Goal: Task Accomplishment & Management: Use online tool/utility

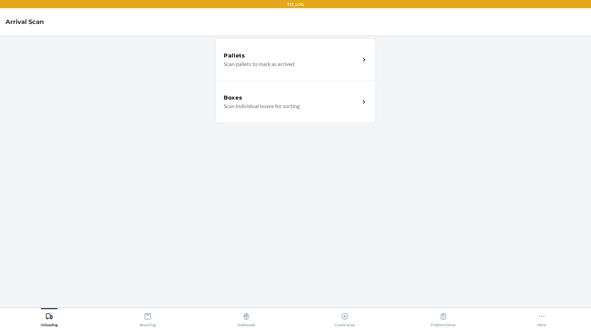
click at [267, 112] on div "Boxes Scan individual boxes for sorting" at bounding box center [295, 102] width 161 height 42
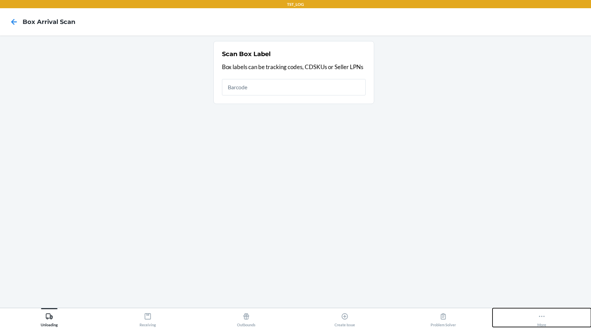
click at [542, 310] on div "More" at bounding box center [541, 318] width 9 height 17
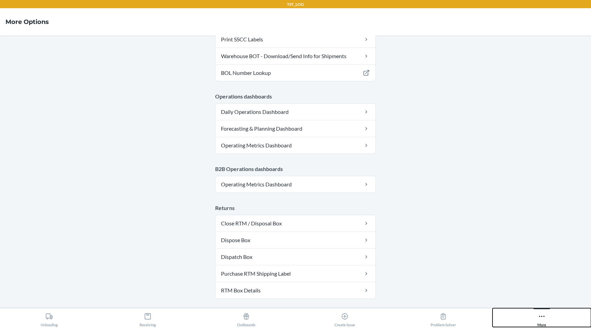
scroll to position [329, 0]
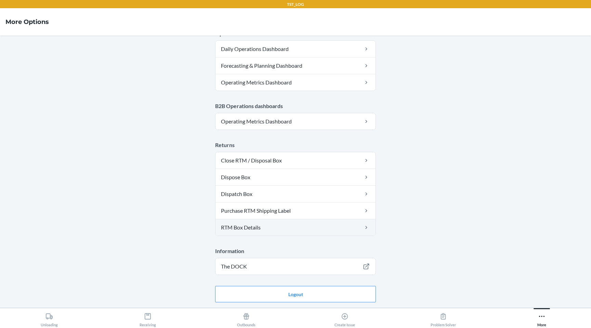
click at [334, 227] on link "RTM Box Details" at bounding box center [295, 227] width 160 height 16
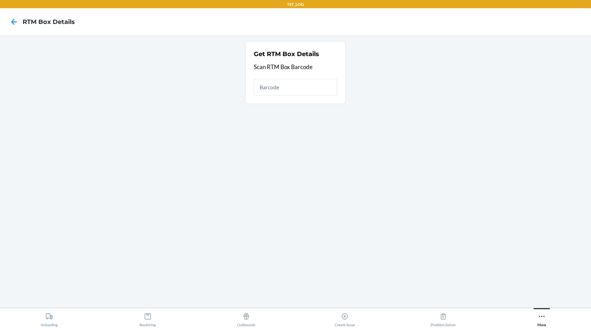
click at [283, 89] on input "text" at bounding box center [295, 87] width 83 height 16
click at [545, 319] on icon at bounding box center [542, 317] width 8 height 8
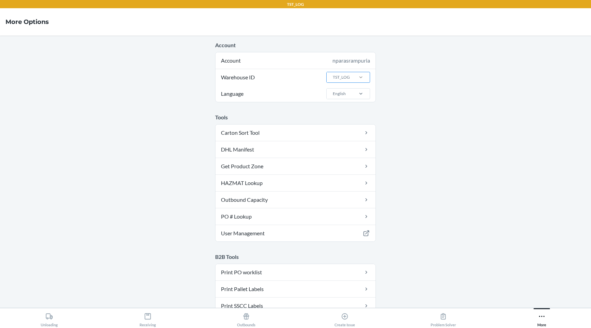
click at [353, 76] on div at bounding box center [361, 77] width 18 height 7
click at [333, 76] on input "Warehouse ID TST_LOG" at bounding box center [332, 77] width 1 height 6
type input "dfw"
click at [347, 101] on div "DFW1TMP" at bounding box center [350, 104] width 37 height 13
click at [340, 80] on input "dfw" at bounding box center [336, 77] width 8 height 6
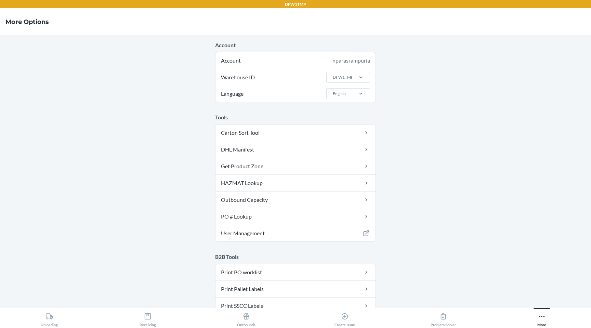
click at [52, 328] on div "Unloading Receiving Outbounds Create Issue Problem Solver More" at bounding box center [295, 318] width 591 height 20
click at [146, 322] on div "Receiving" at bounding box center [148, 318] width 16 height 17
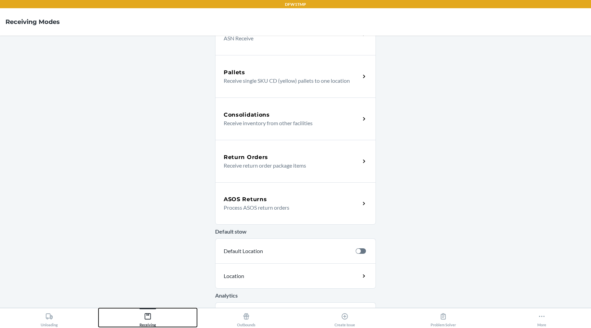
scroll to position [116, 0]
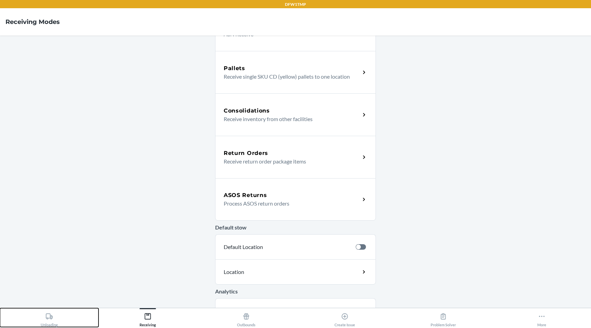
click at [47, 319] on icon at bounding box center [49, 316] width 7 height 6
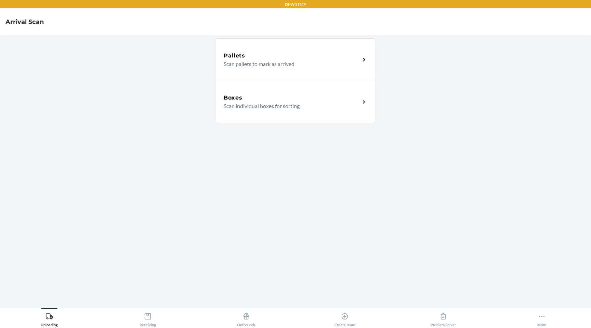
click at [279, 101] on div "Boxes" at bounding box center [292, 98] width 136 height 8
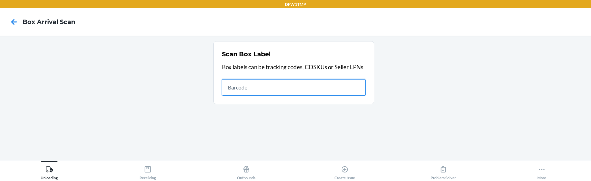
click at [250, 90] on input "text" at bounding box center [294, 87] width 144 height 16
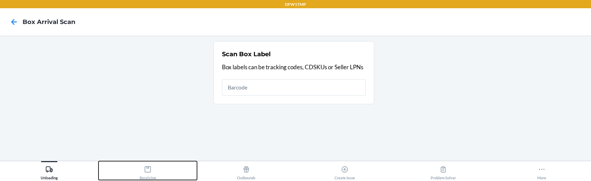
click at [143, 166] on div "Receiving" at bounding box center [148, 170] width 16 height 17
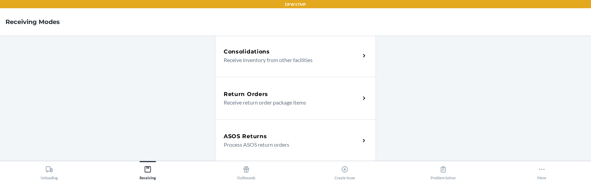
click at [247, 140] on h5 "ASOS Returns" at bounding box center [245, 136] width 43 height 8
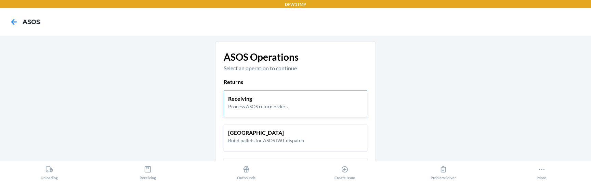
click at [231, 97] on p "Receiving" at bounding box center [257, 98] width 59 height 8
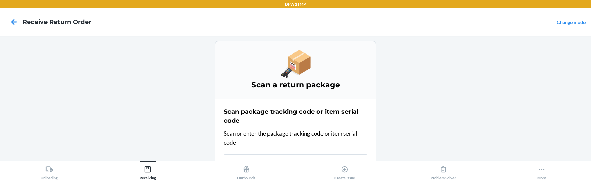
scroll to position [10, 0]
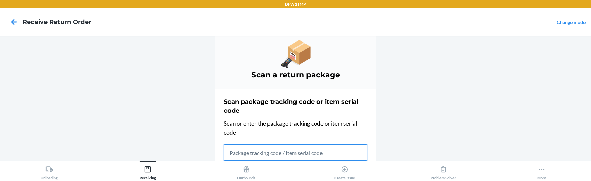
click at [238, 152] on input "text" at bounding box center [296, 152] width 144 height 16
click at [238, 152] on input "ABC123" at bounding box center [296, 152] width 144 height 16
click at [238, 152] on input "ABC123test" at bounding box center [296, 152] width 144 height 16
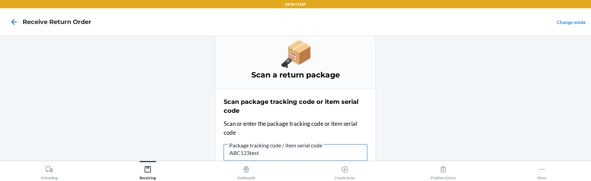
click at [238, 152] on input "ABC123test" at bounding box center [296, 152] width 144 height 16
type input "ABC123test"
click at [271, 156] on input "ABC123test" at bounding box center [296, 152] width 144 height 16
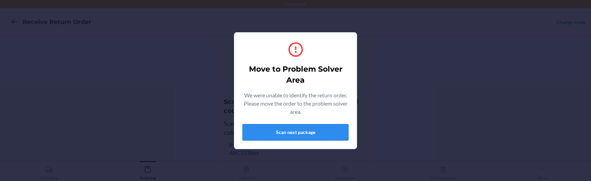
click at [273, 130] on button "Scan next package" at bounding box center [295, 132] width 106 height 16
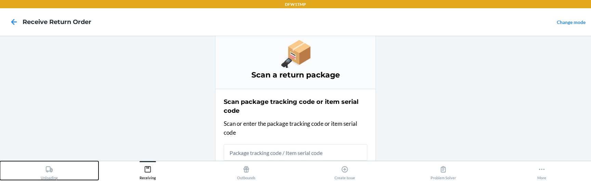
click at [43, 171] on div "Unloading" at bounding box center [49, 170] width 17 height 17
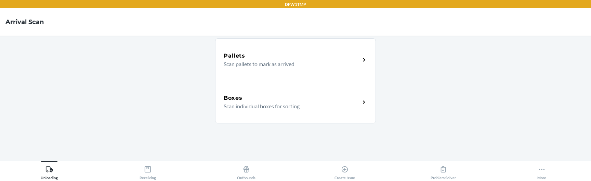
click at [251, 106] on p "Scan individual boxes for sorting" at bounding box center [289, 106] width 131 height 8
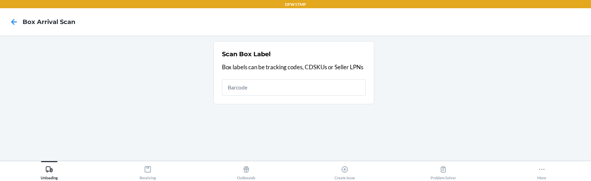
type input "ABC123test"
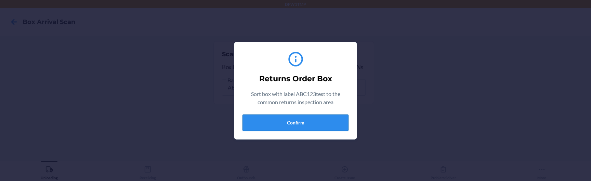
click at [276, 116] on button "Confirm" at bounding box center [295, 122] width 106 height 16
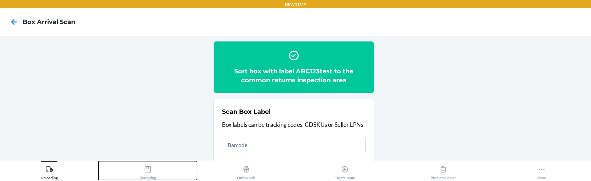
click at [154, 166] on div "Receiving" at bounding box center [148, 170] width 16 height 17
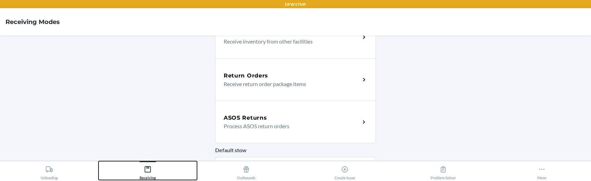
scroll to position [199, 0]
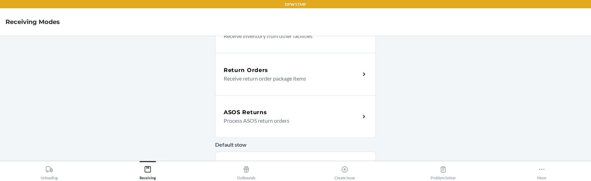
click at [254, 120] on p "Process ASOS return orders" at bounding box center [289, 120] width 131 height 8
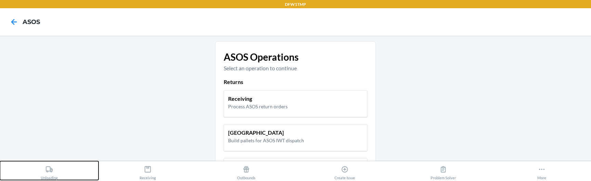
click at [47, 171] on icon at bounding box center [49, 169] width 7 height 6
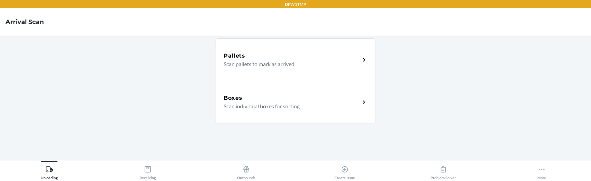
click at [243, 106] on p "Scan individual boxes for sorting" at bounding box center [289, 106] width 131 height 8
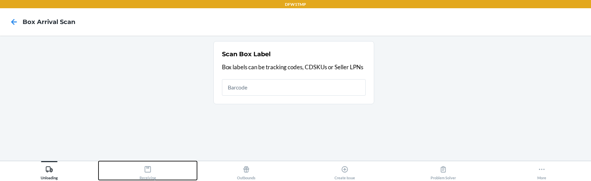
click at [147, 171] on icon at bounding box center [148, 169] width 8 height 8
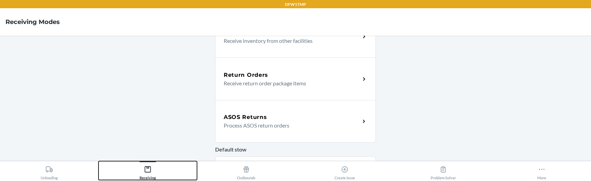
scroll to position [214, 0]
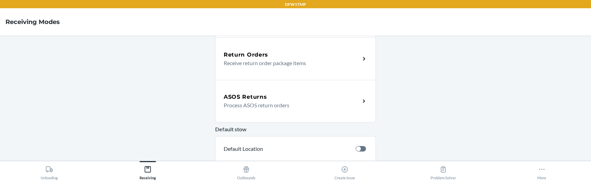
click at [268, 104] on p "Process ASOS return orders" at bounding box center [289, 105] width 131 height 8
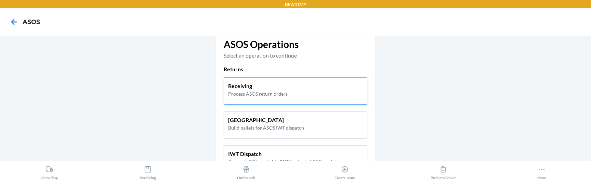
click at [263, 89] on p "Receiving" at bounding box center [257, 86] width 59 height 8
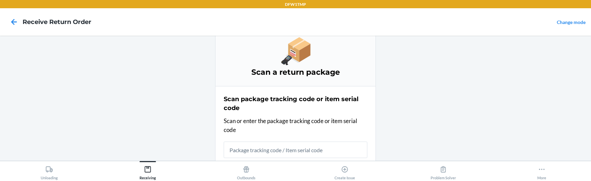
scroll to position [10, 0]
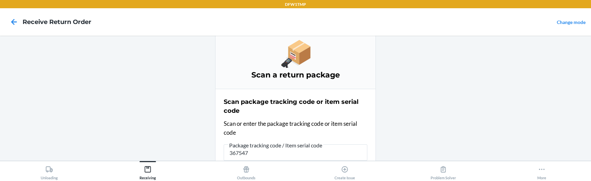
type input "3675473"
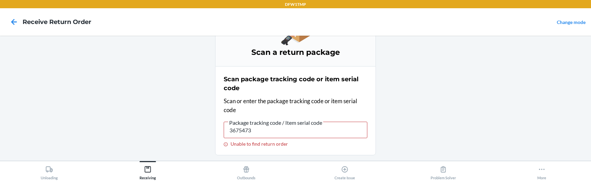
click at [151, 130] on main "Scan a return package Scan package tracking code or item serial code Scan or en…" at bounding box center [295, 98] width 591 height 125
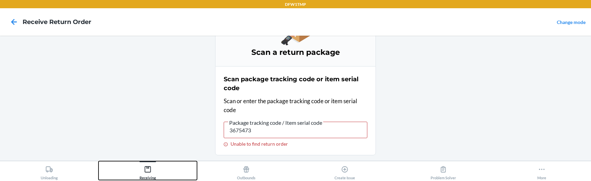
click at [147, 166] on icon at bounding box center [148, 169] width 6 height 6
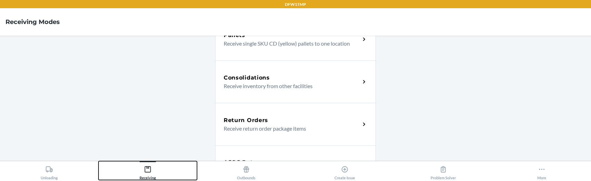
scroll to position [180, 0]
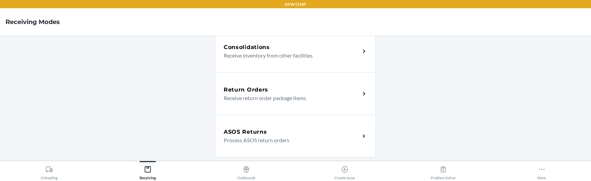
click at [269, 130] on div "ASOS Returns" at bounding box center [292, 132] width 136 height 8
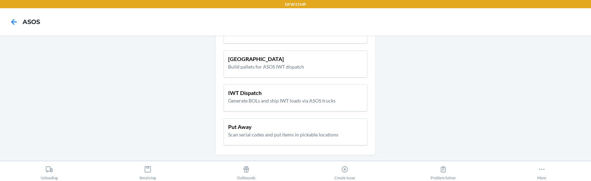
scroll to position [74, 0]
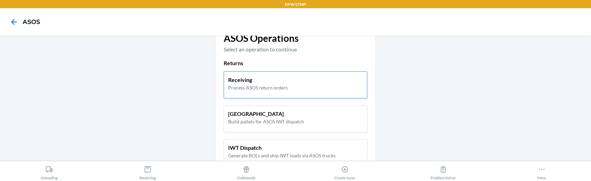
click at [271, 83] on p "Receiving" at bounding box center [257, 80] width 59 height 8
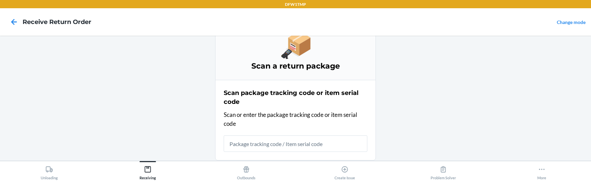
scroll to position [10, 0]
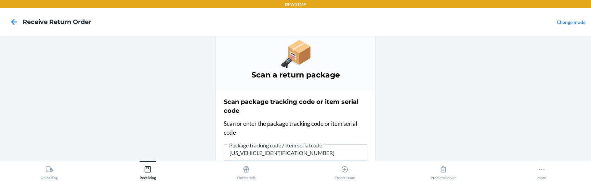
type input "1ZY2198D9025863303"
